Goal: Information Seeking & Learning: Find specific page/section

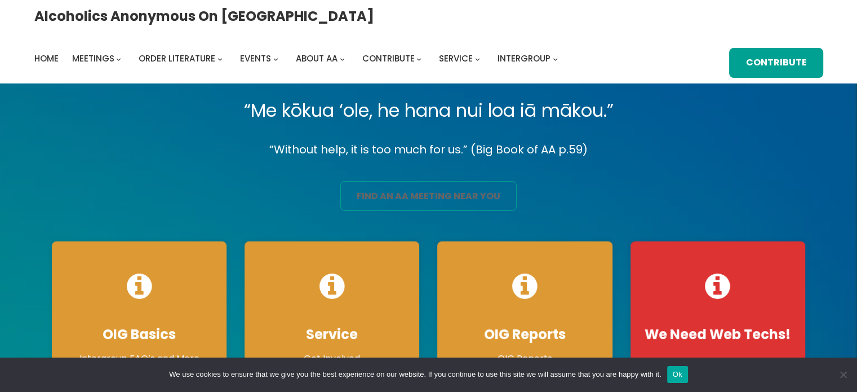
click at [418, 191] on link "find an aa meeting near you" at bounding box center [428, 196] width 176 height 30
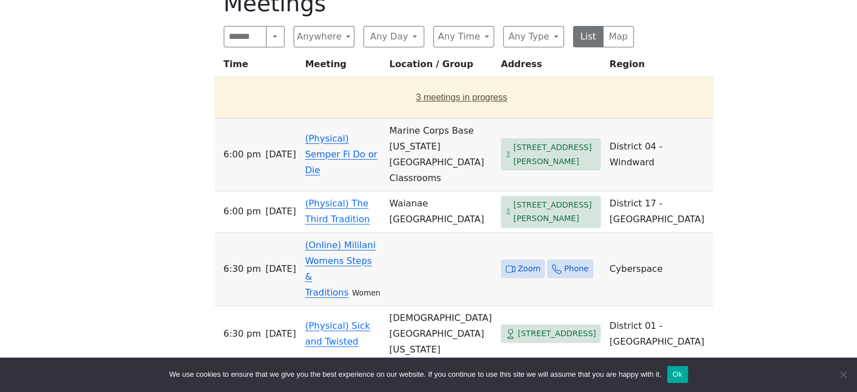
scroll to position [414, 0]
click at [397, 35] on button "Any Day" at bounding box center [393, 35] width 61 height 21
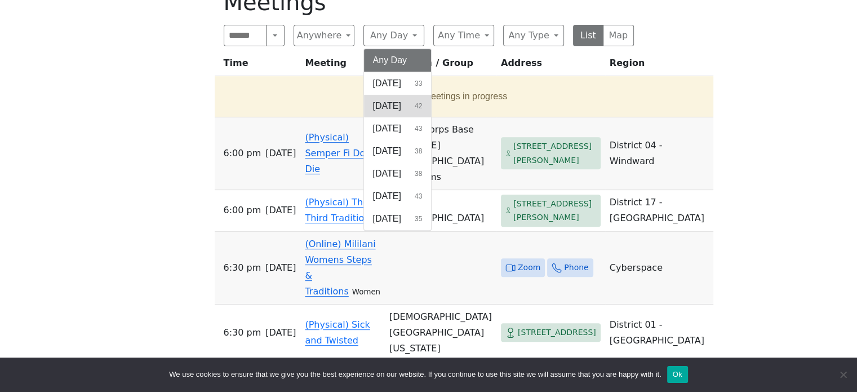
click at [392, 102] on span "[DATE]" at bounding box center [387, 106] width 28 height 14
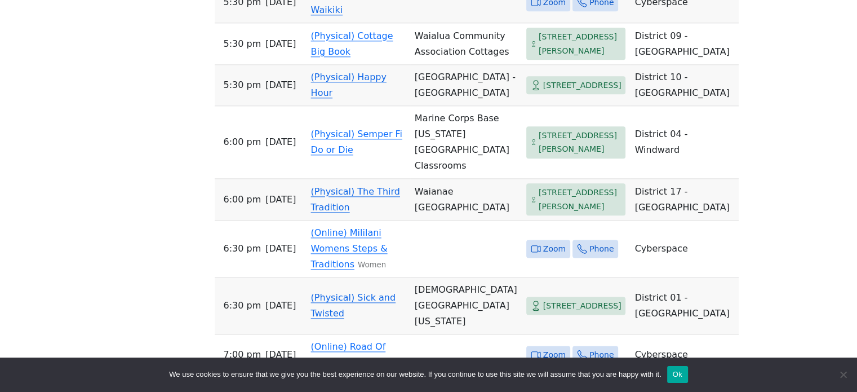
scroll to position [1383, 0]
click at [336, 22] on td "(Online) Happy Hour Waikiki" at bounding box center [359, 1] width 104 height 41
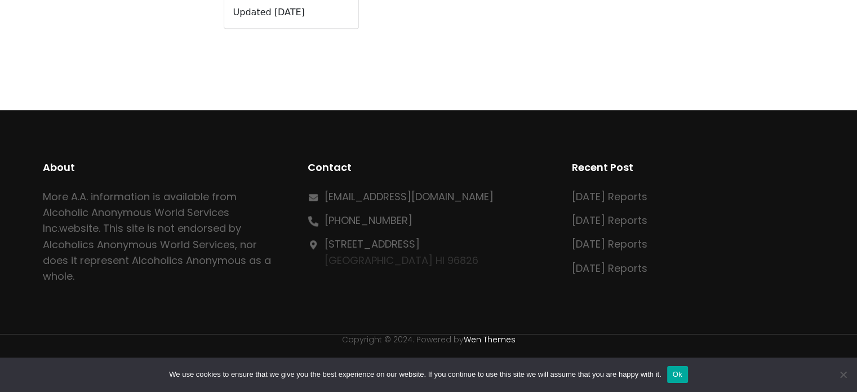
scroll to position [393, 0]
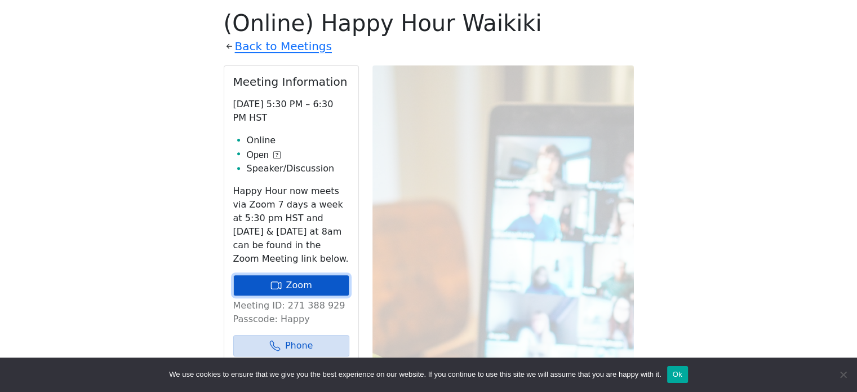
click at [305, 283] on link "Zoom" at bounding box center [291, 284] width 116 height 21
